Goal: Subscribe to service/newsletter

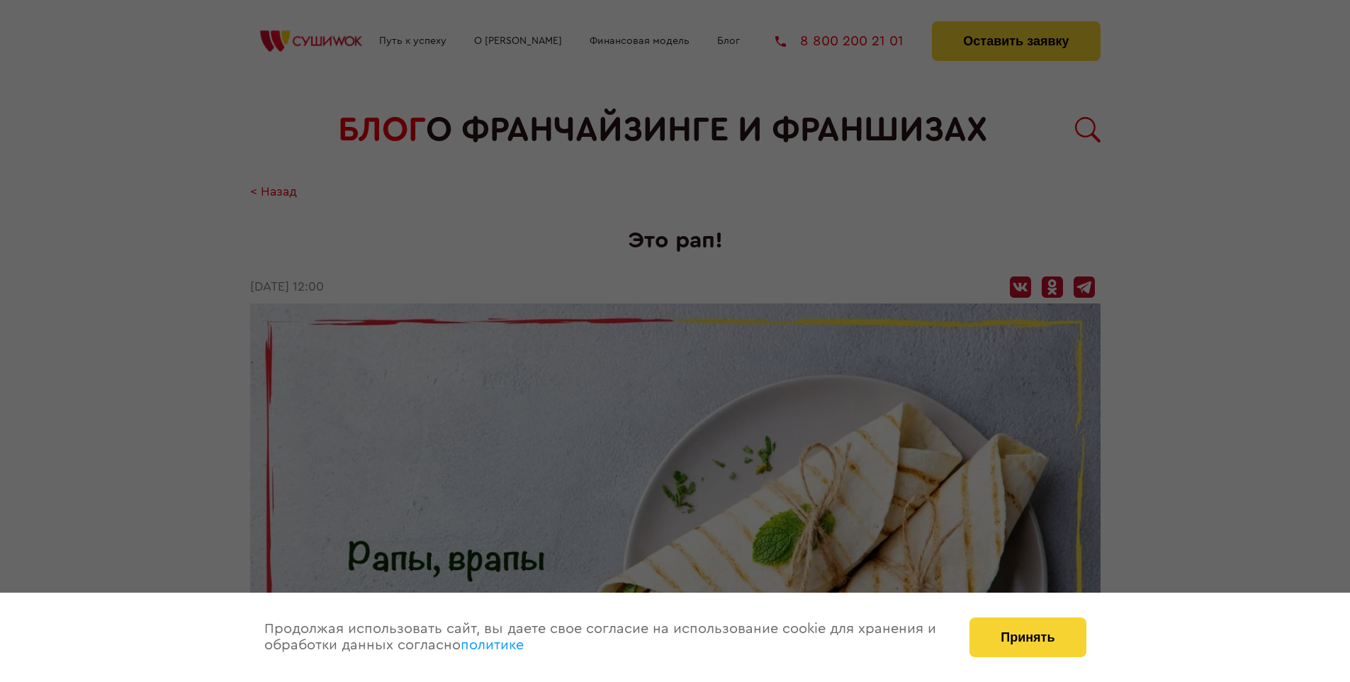
scroll to position [2713, 0]
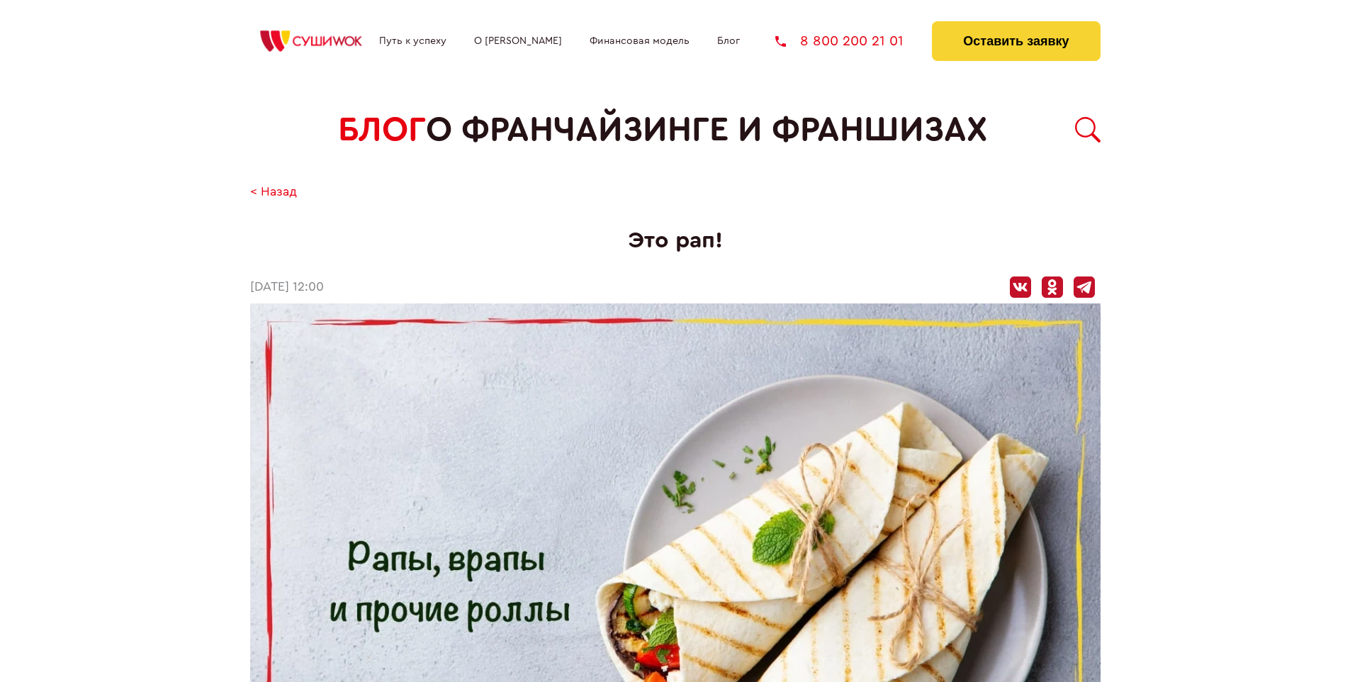
scroll to position [2713, 0]
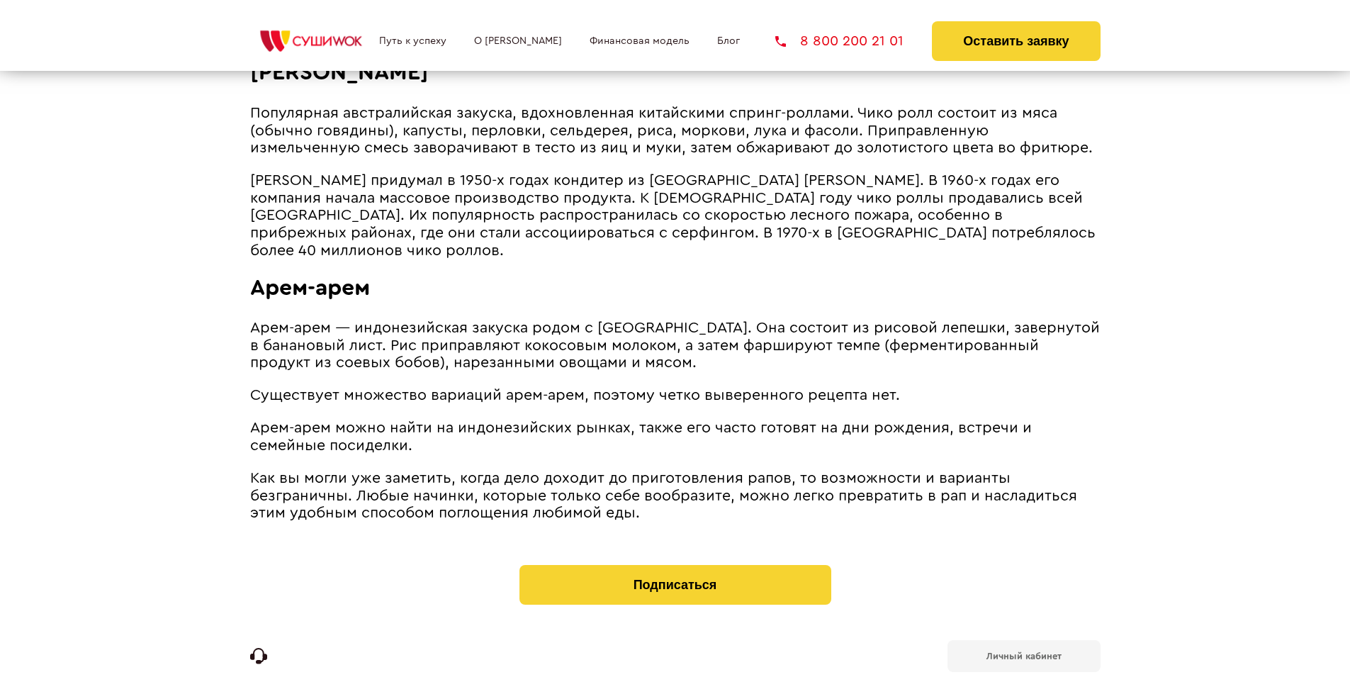
click at [1023, 651] on b "Личный кабинет" at bounding box center [1023, 655] width 75 height 9
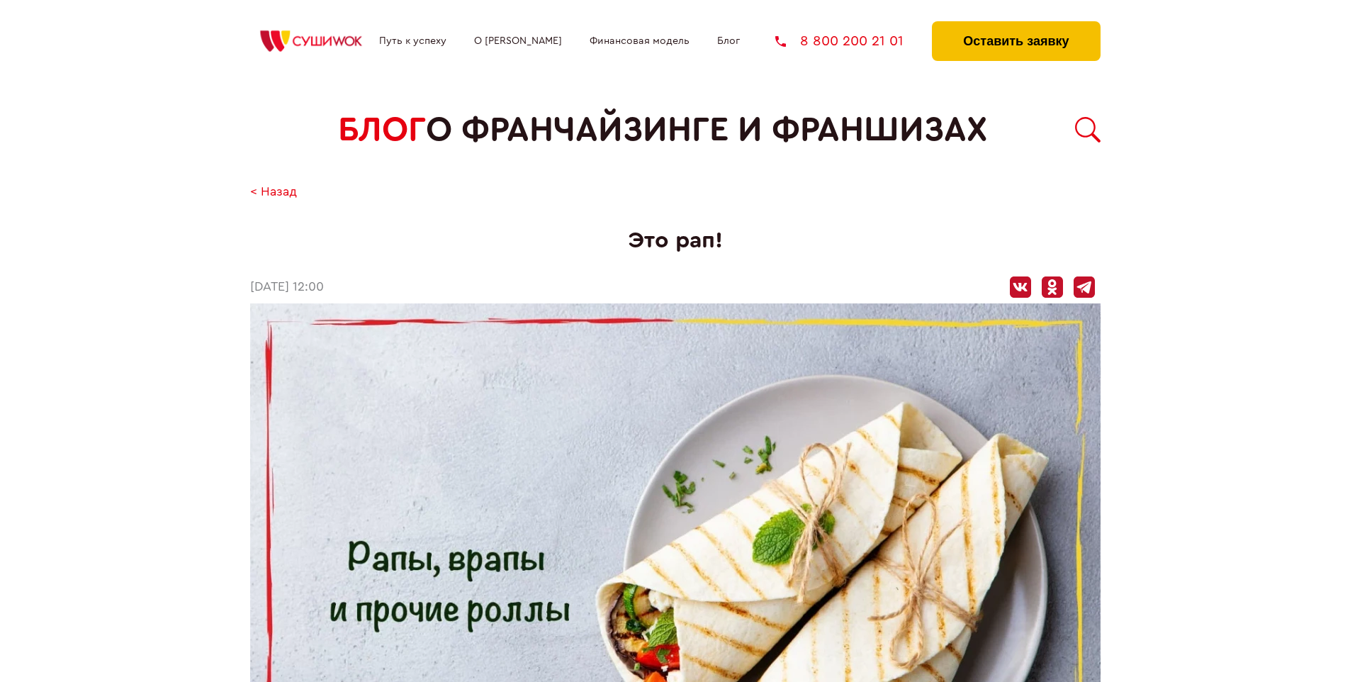
click at [1015, 25] on button "Оставить заявку" at bounding box center [1016, 41] width 168 height 40
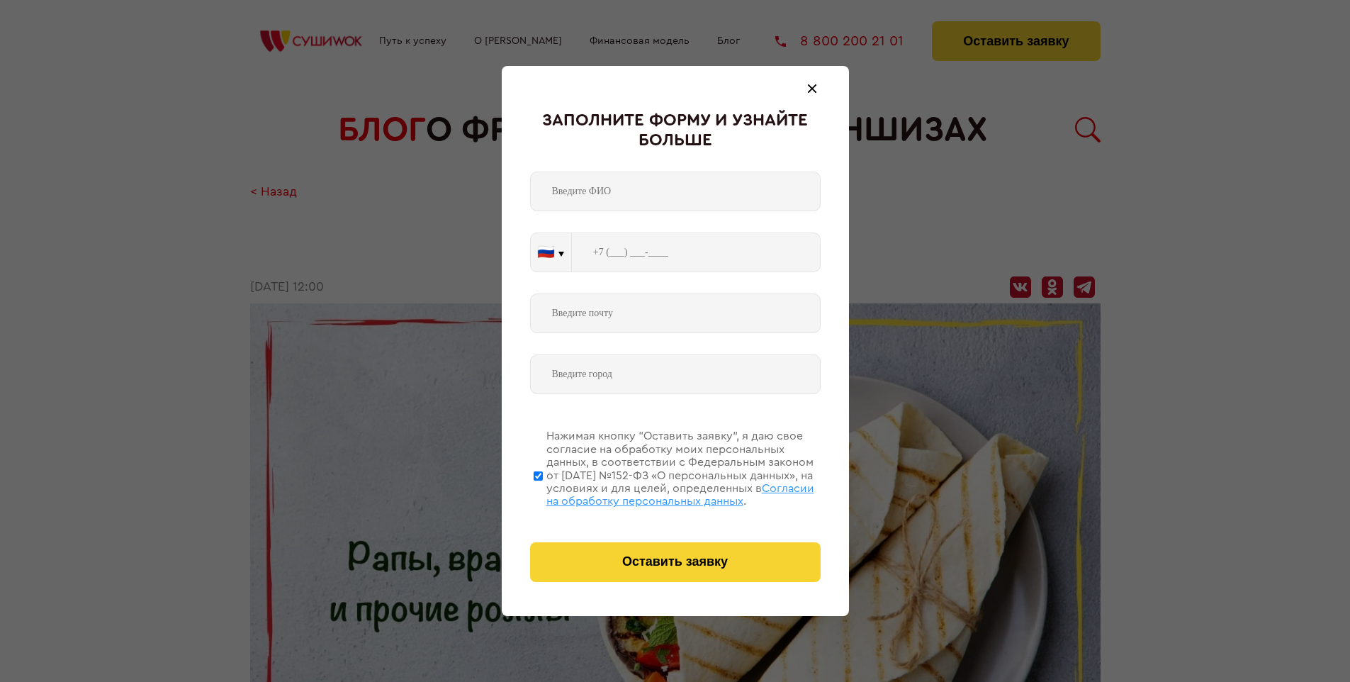
click at [657, 492] on span "Согласии на обработку персональных данных" at bounding box center [680, 495] width 268 height 24
click at [543, 492] on input "Нажимая кнопку “Оставить заявку”, я даю свое согласие на обработку моих персона…" at bounding box center [538, 475] width 9 height 113
checkbox input "false"
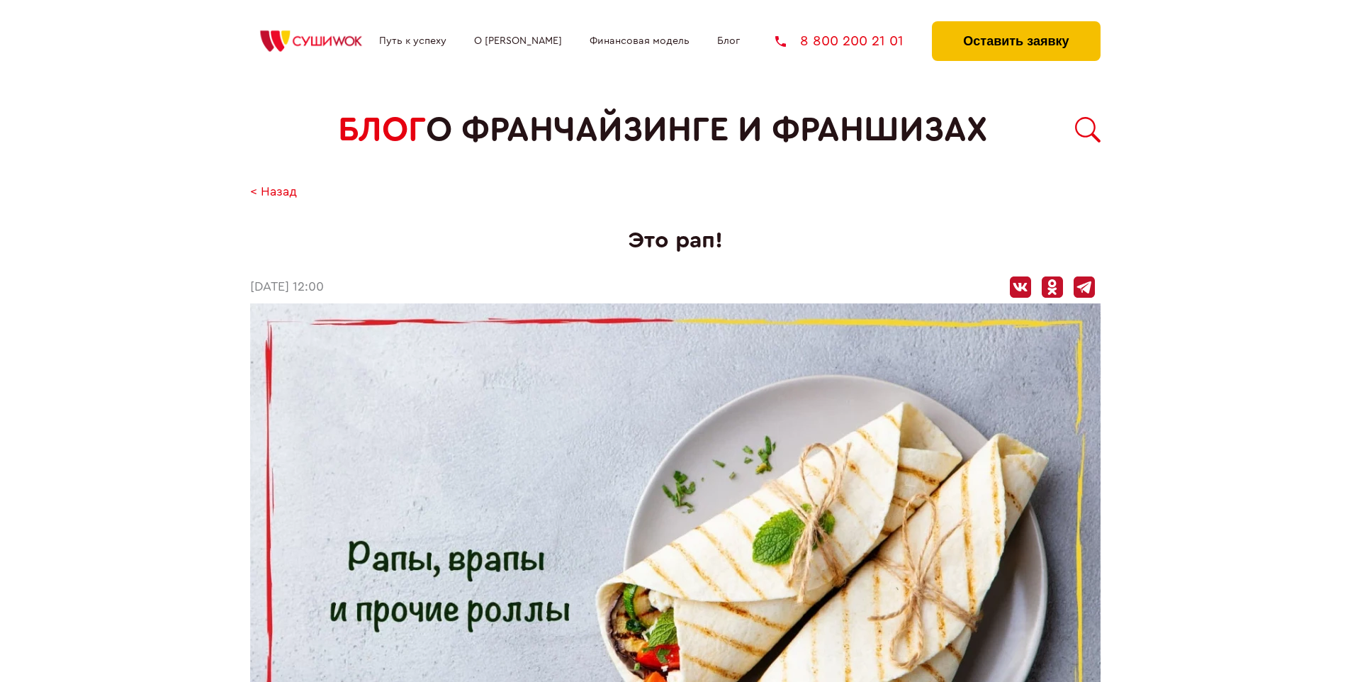
click at [1015, 25] on button "Оставить заявку" at bounding box center [1016, 41] width 168 height 40
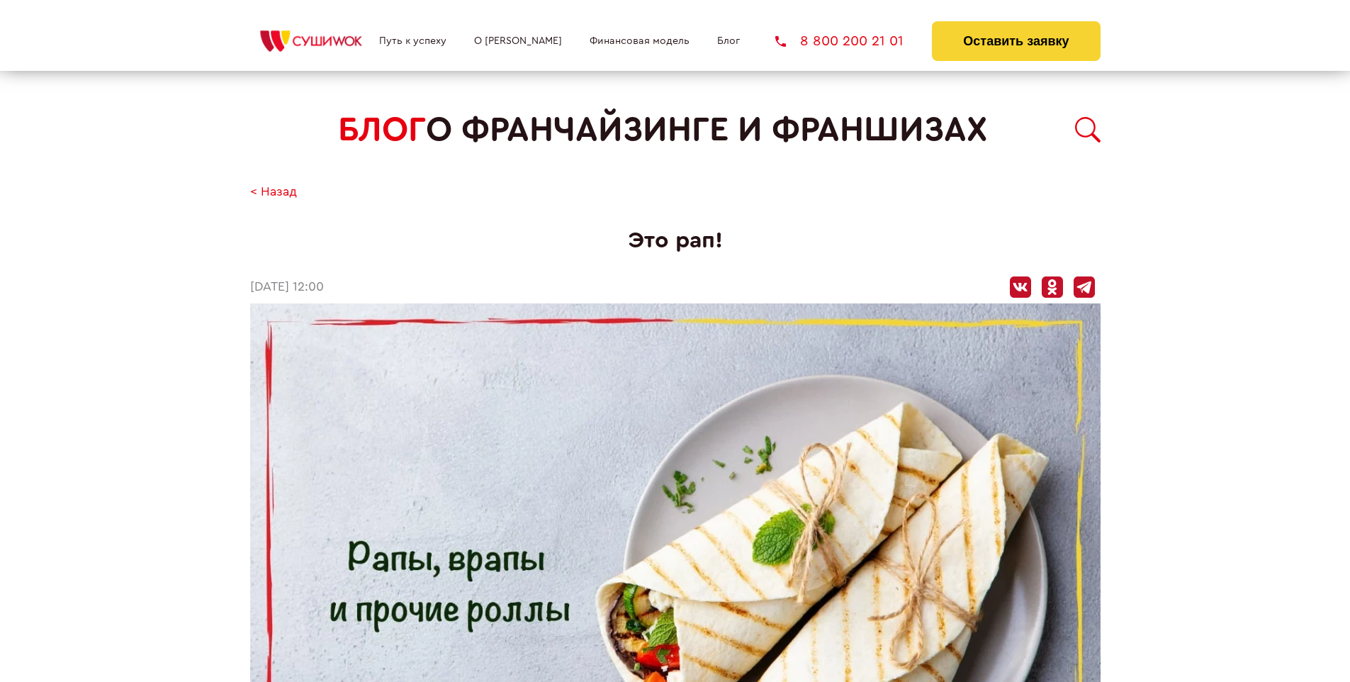
scroll to position [2713, 0]
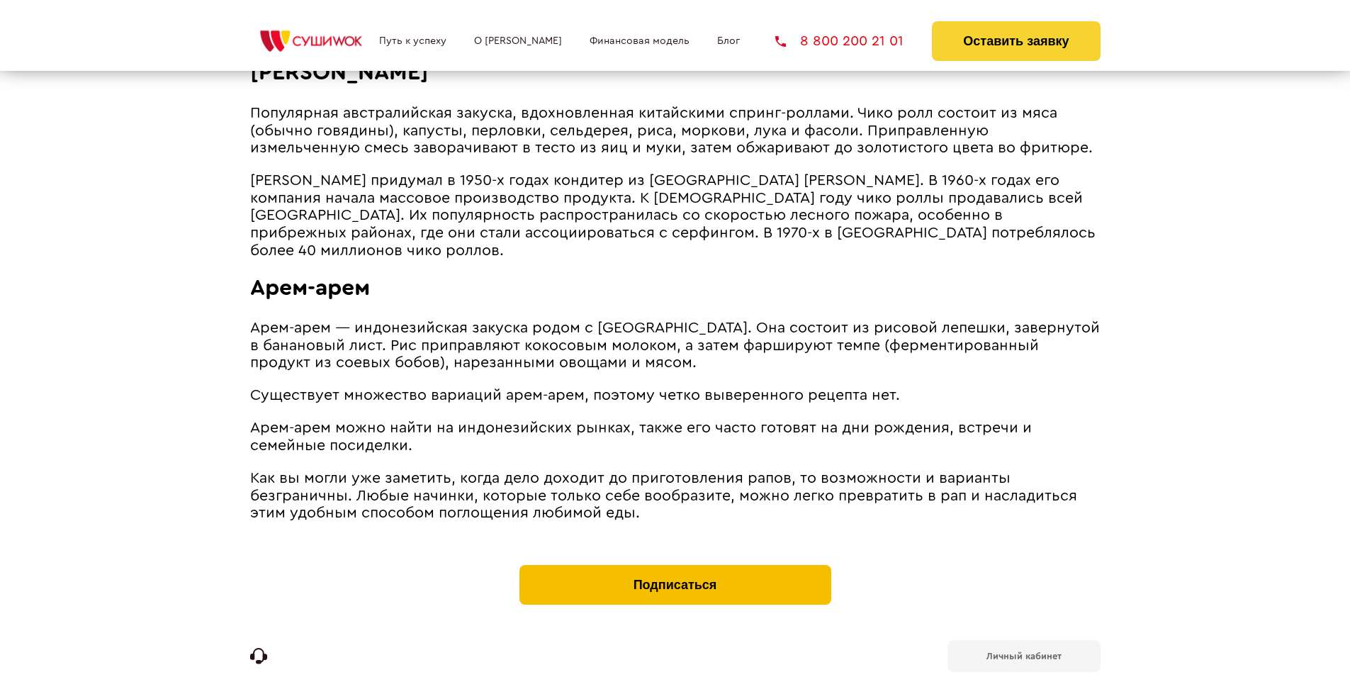
click at [675, 565] on button "Подписаться" at bounding box center [675, 585] width 312 height 40
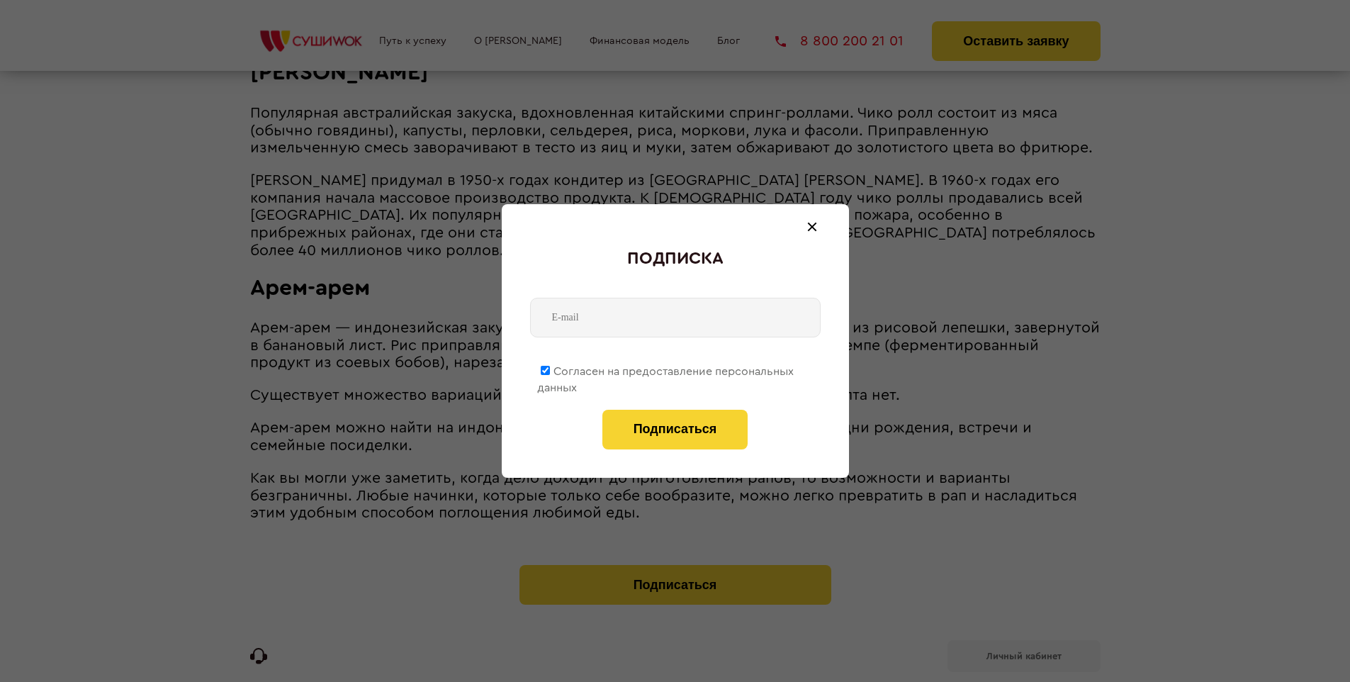
click at [666, 368] on span "Согласен на предоставление персональных данных" at bounding box center [665, 380] width 257 height 28
click at [550, 368] on input "Согласен на предоставление персональных данных" at bounding box center [545, 370] width 9 height 9
checkbox input "false"
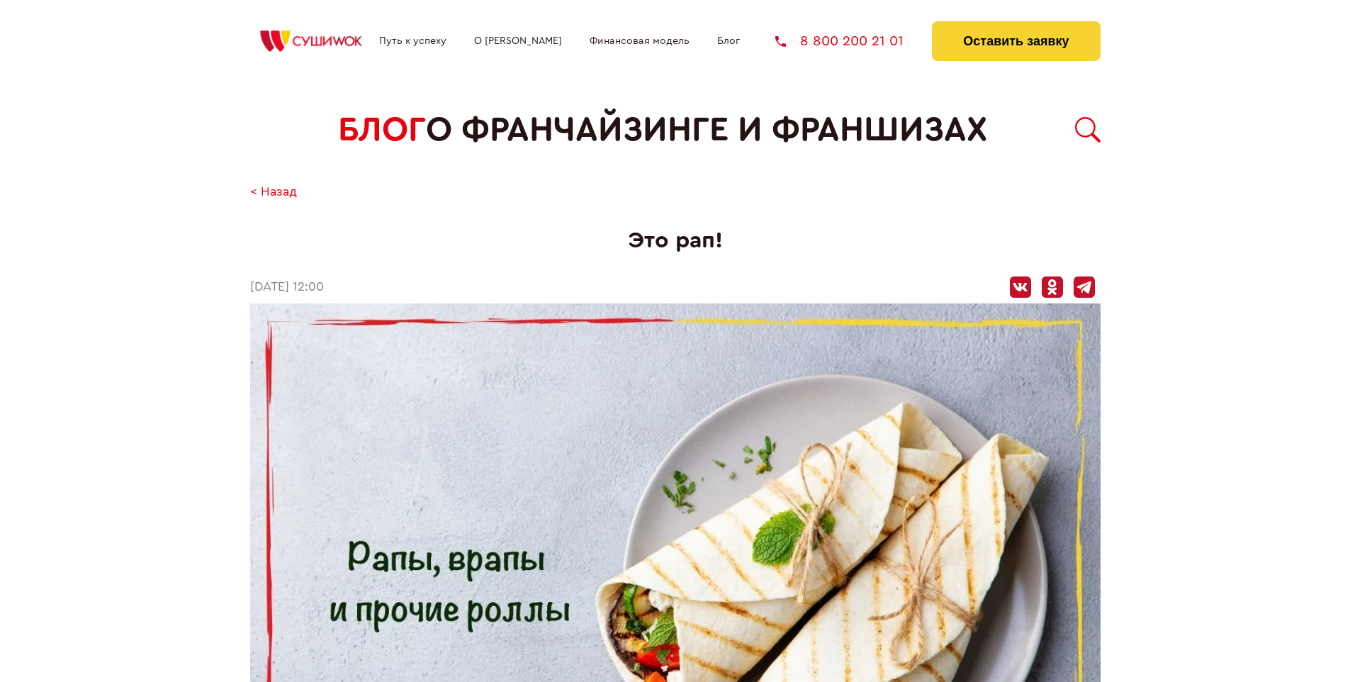
scroll to position [2713, 0]
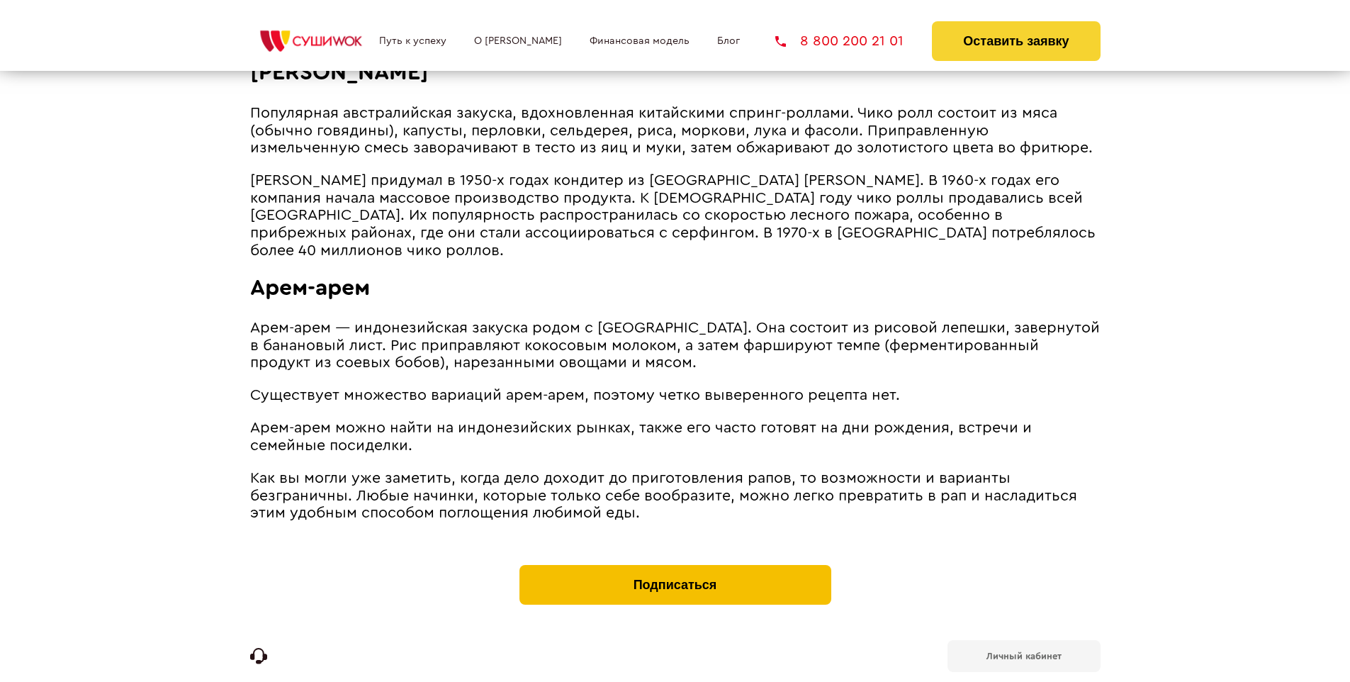
click at [675, 565] on button "Подписаться" at bounding box center [675, 585] width 312 height 40
